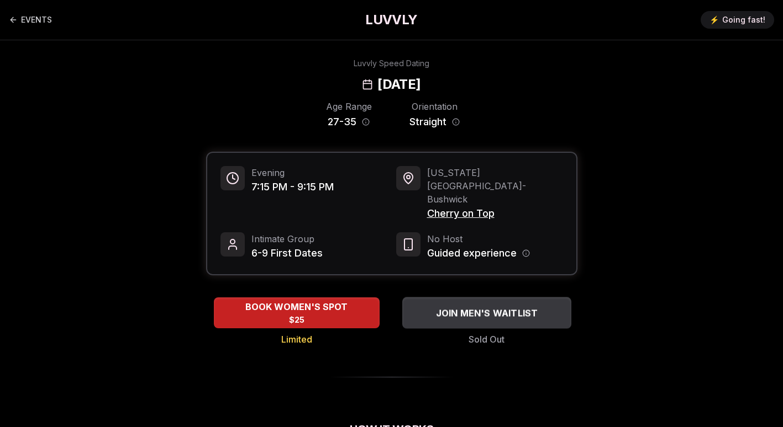
click at [475, 307] on span "JOIN MEN'S WAITLIST" at bounding box center [486, 313] width 107 height 13
click at [478, 307] on span "JOIN MEN'S WAITLIST" at bounding box center [486, 313] width 107 height 13
